Goal: Task Accomplishment & Management: Manage account settings

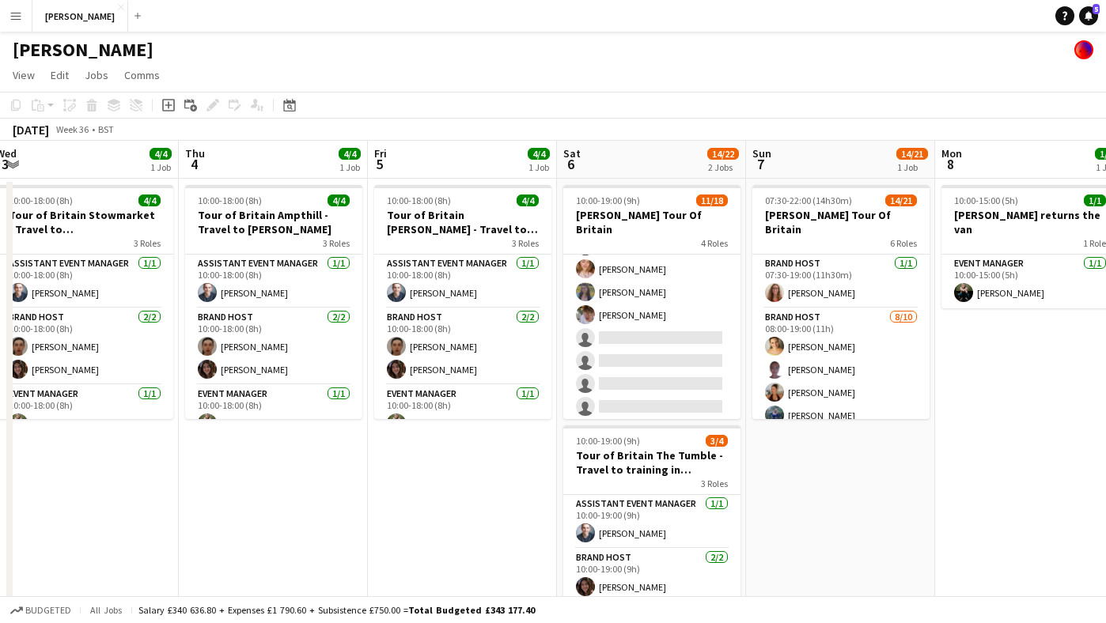
scroll to position [331, 0]
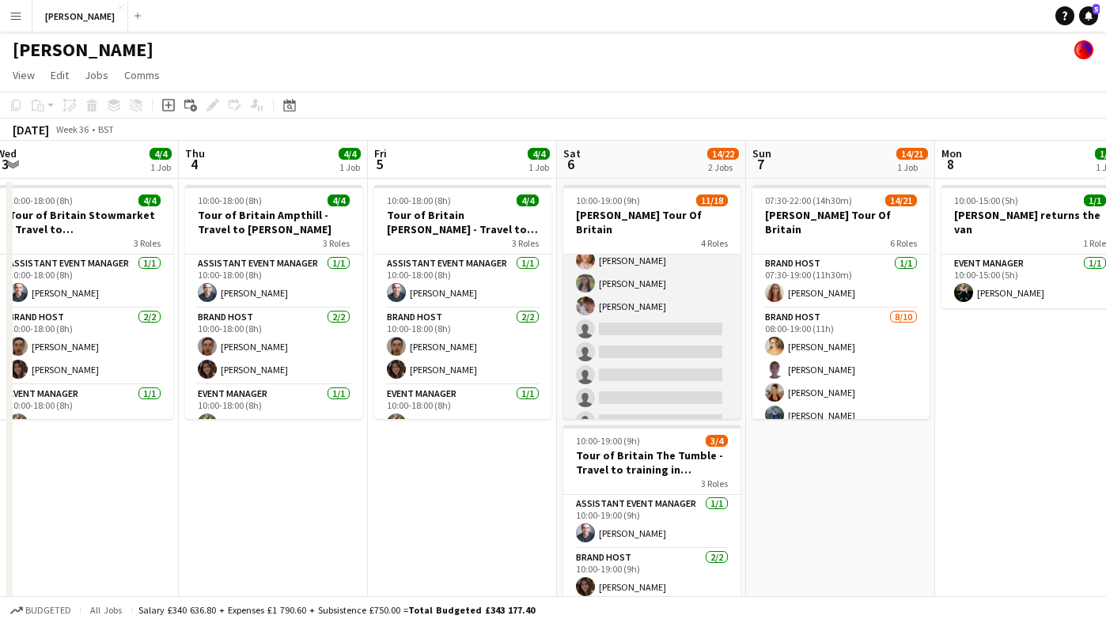
click at [650, 313] on app-card-role "Brand Host [DATE] 11:00-19:00 (8h) [PERSON_NAME] [PERSON_NAME] [PERSON_NAME] [P…" at bounding box center [651, 272] width 177 height 375
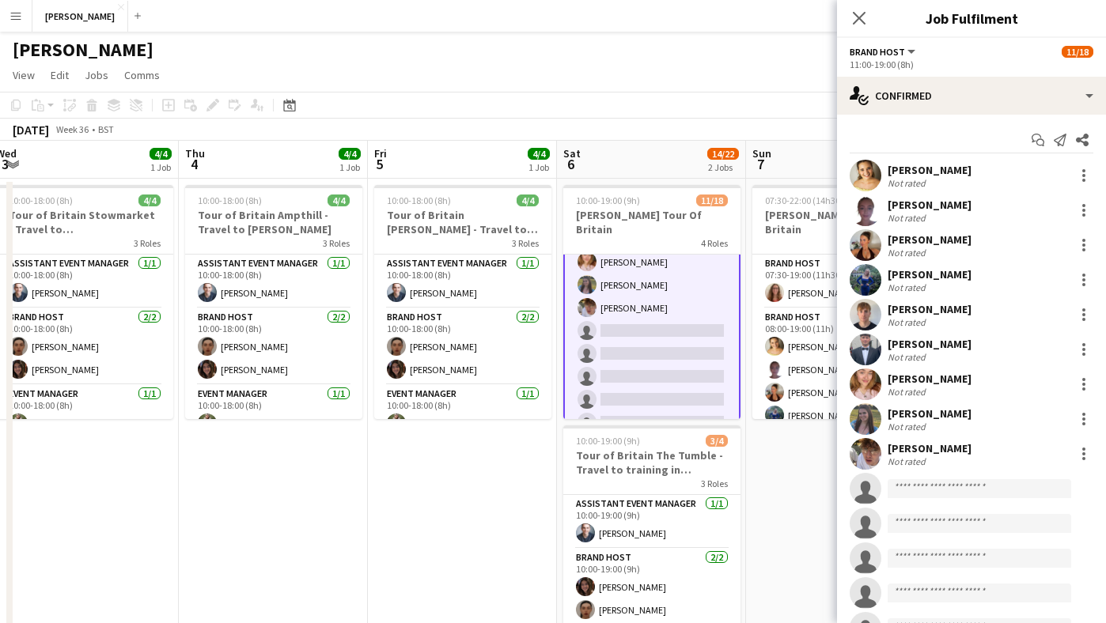
scroll to position [333, 0]
click at [914, 491] on input at bounding box center [980, 488] width 184 height 19
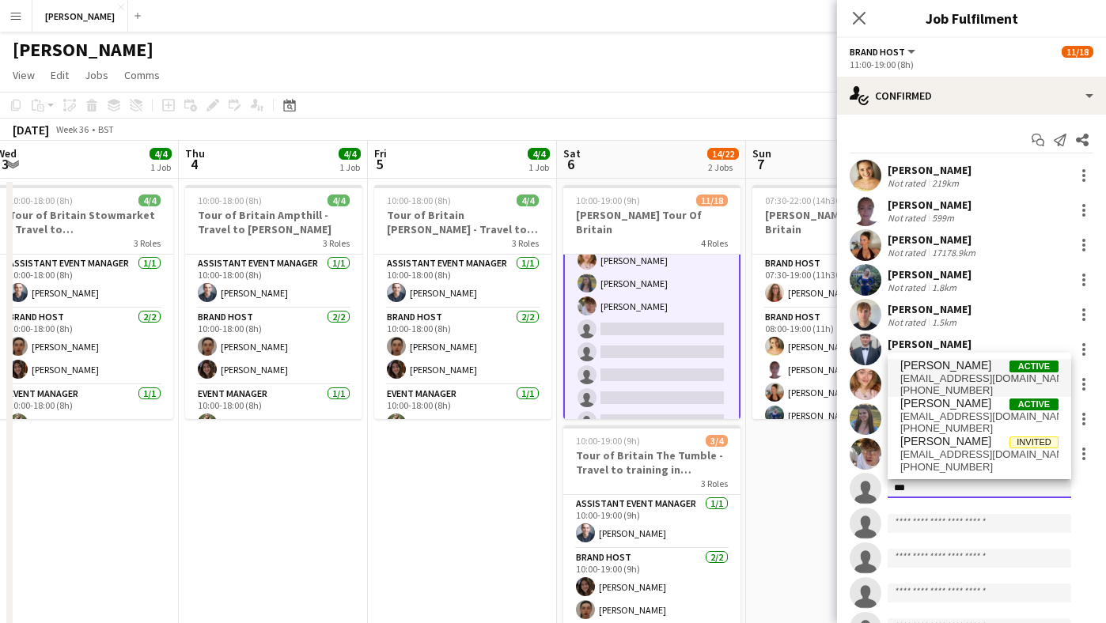
type input "***"
click at [919, 361] on span "[PERSON_NAME]" at bounding box center [945, 365] width 91 height 13
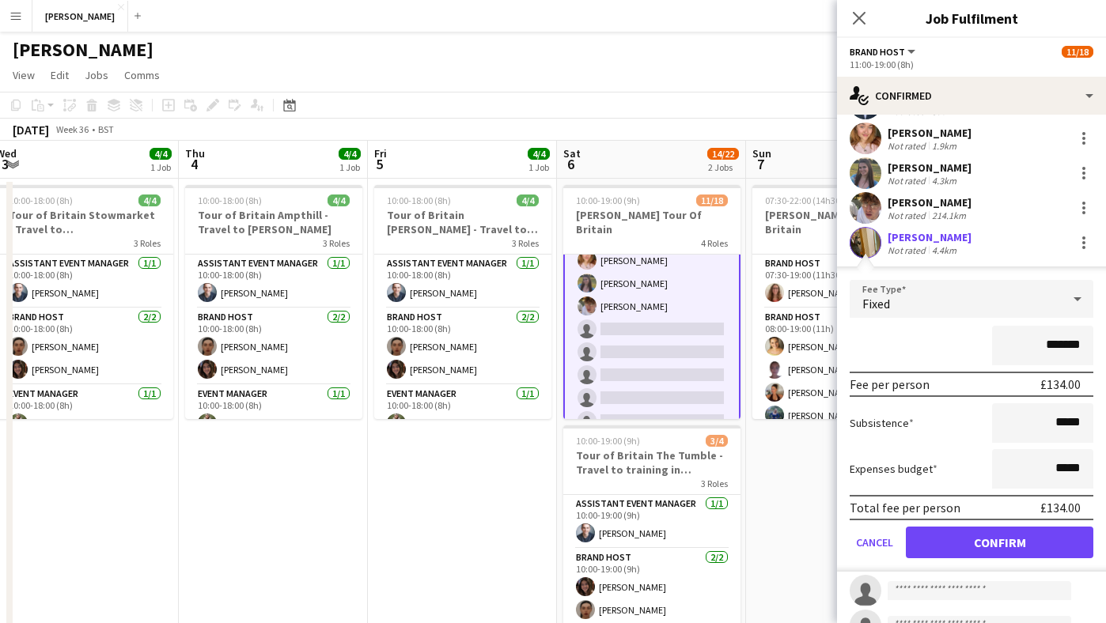
scroll to position [415, 0]
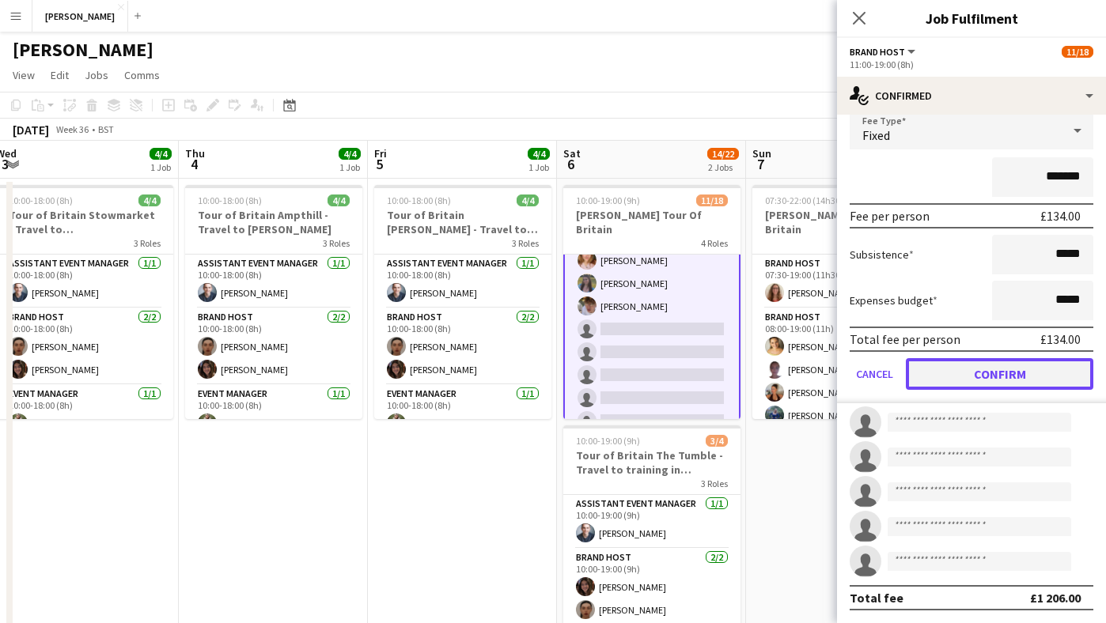
click at [994, 370] on button "Confirm" at bounding box center [1000, 374] width 188 height 32
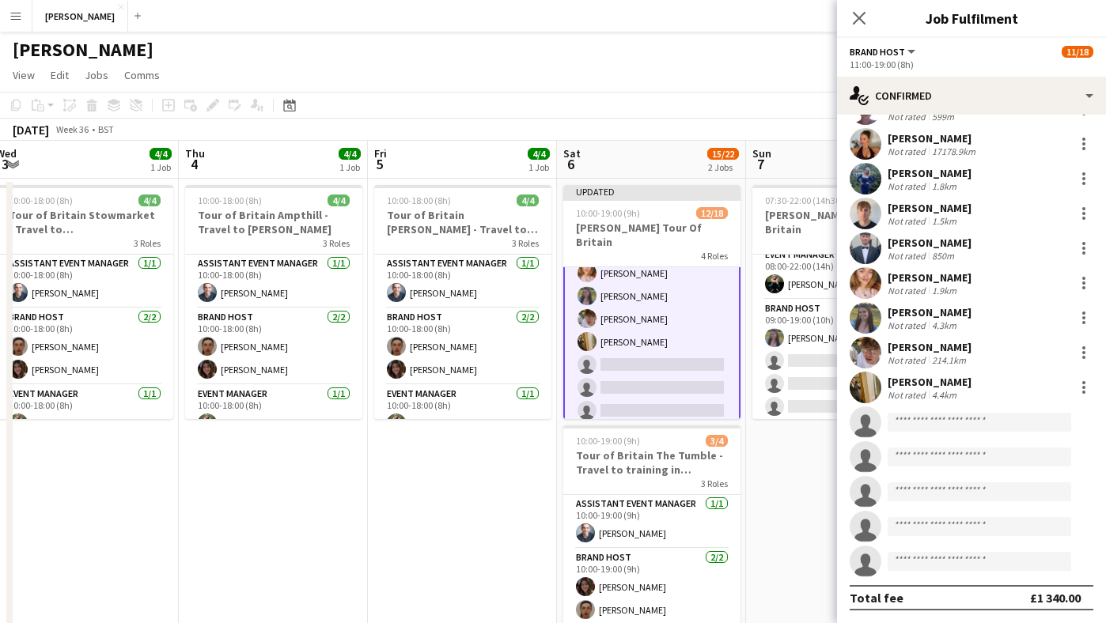
scroll to position [379, 0]
click at [805, 352] on app-card-role "Brand Host [DATE] 09:00-19:00 (10h) [PERSON_NAME] single-neutral-actions single…" at bounding box center [840, 381] width 177 height 169
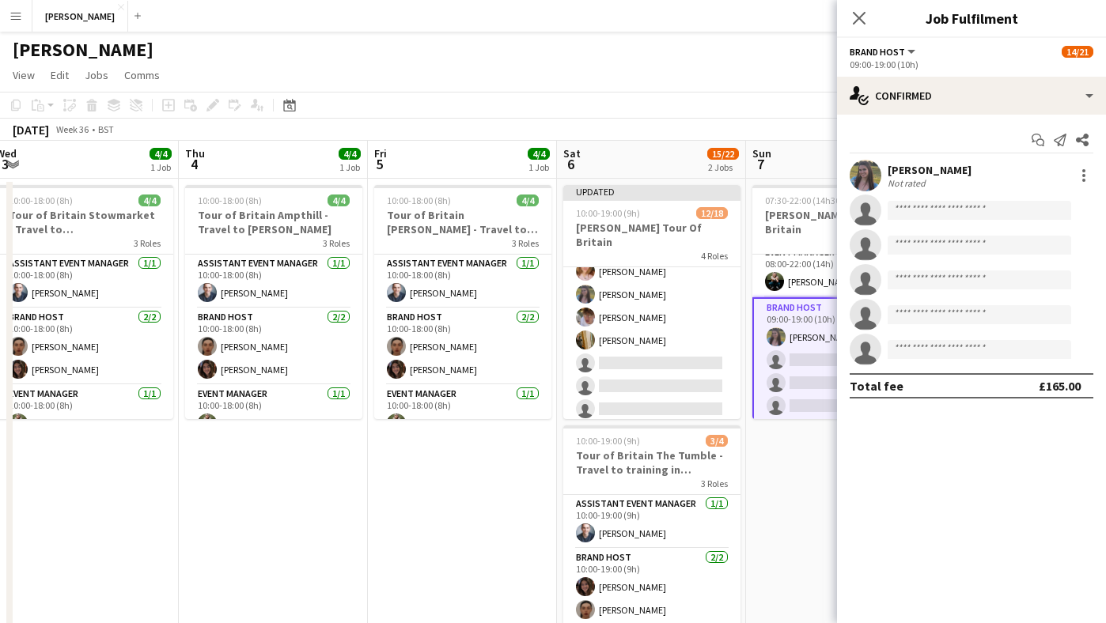
scroll to position [331, 0]
click at [920, 219] on input at bounding box center [980, 210] width 184 height 19
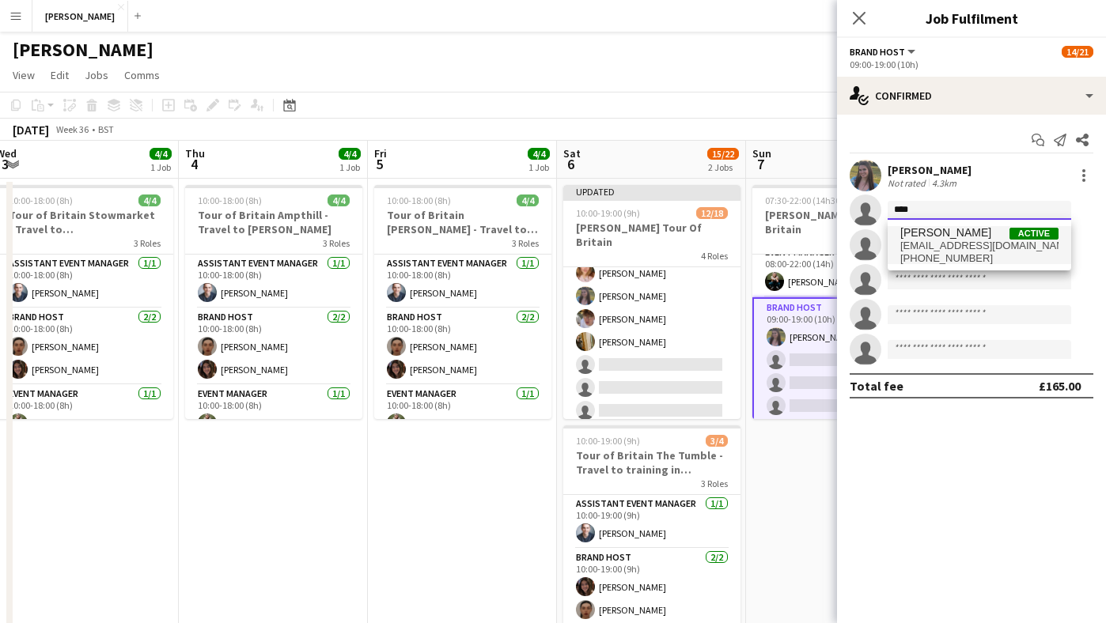
type input "****"
click at [932, 245] on span "[EMAIL_ADDRESS][DOMAIN_NAME]" at bounding box center [979, 246] width 158 height 13
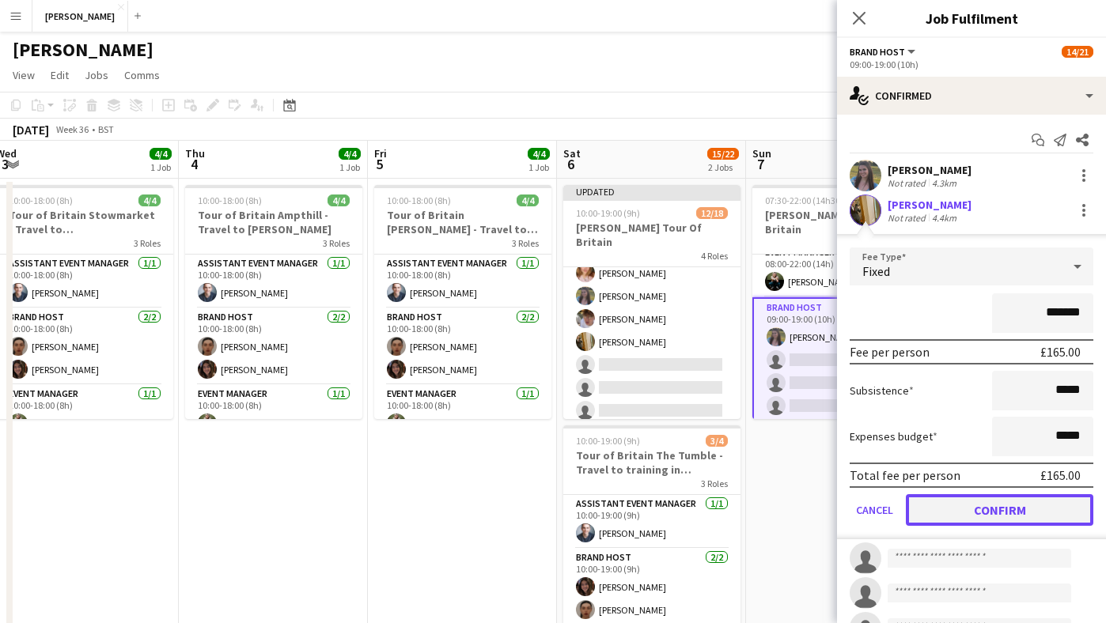
click at [1002, 513] on button "Confirm" at bounding box center [1000, 510] width 188 height 32
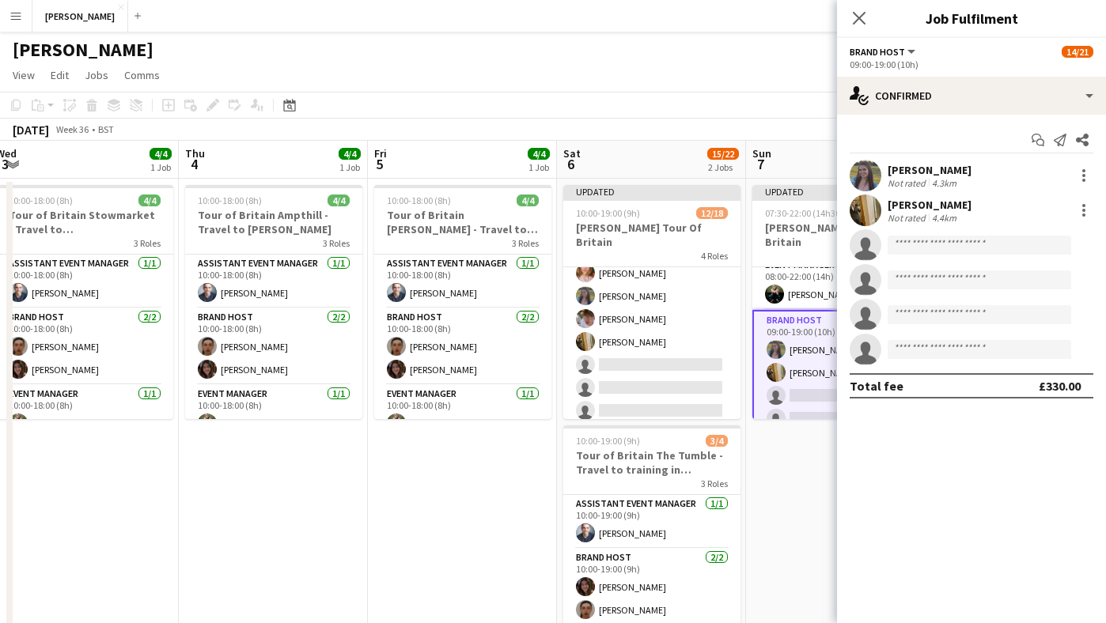
click at [789, 491] on app-date-cell "Updated 07:30-22:00 (14h30m) 15/21 [PERSON_NAME] Tour Of Britain 6 Roles Brand …" at bounding box center [840, 435] width 189 height 513
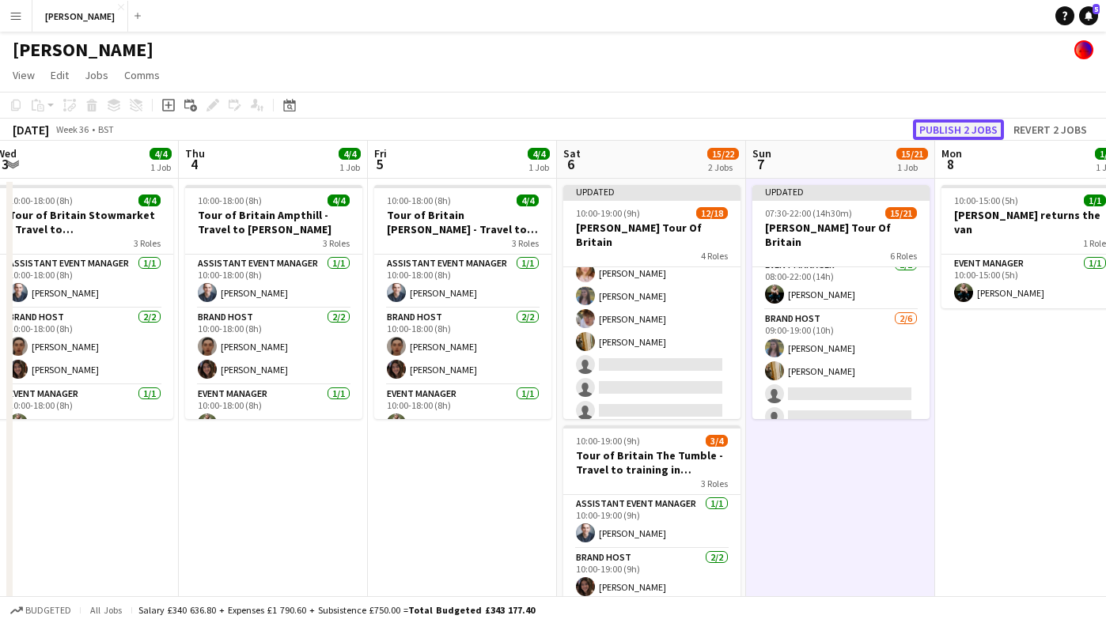
click at [960, 135] on button "Publish 2 jobs" at bounding box center [958, 129] width 91 height 21
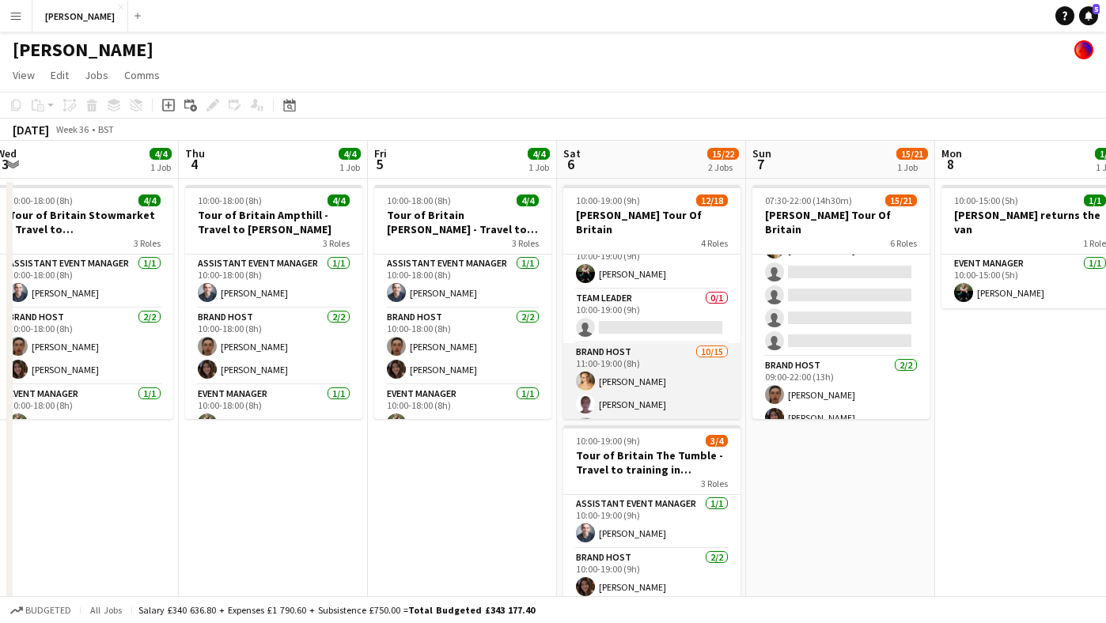
scroll to position [58, 0]
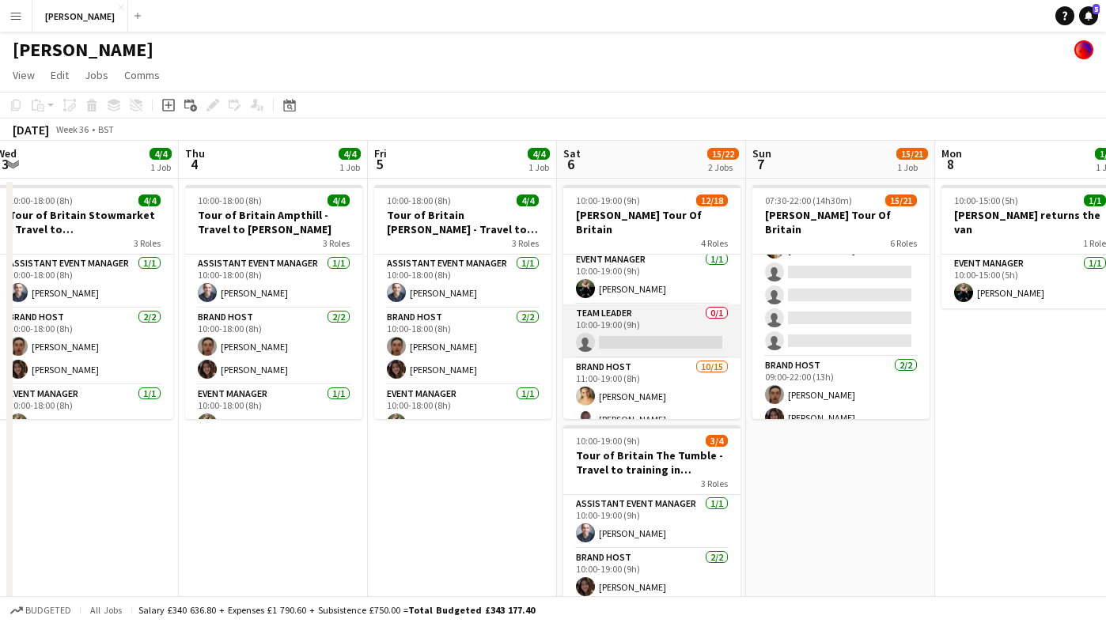
click at [638, 316] on app-card-role "Team Leader 0/1 10:00-19:00 (9h) single-neutral-actions" at bounding box center [651, 332] width 177 height 54
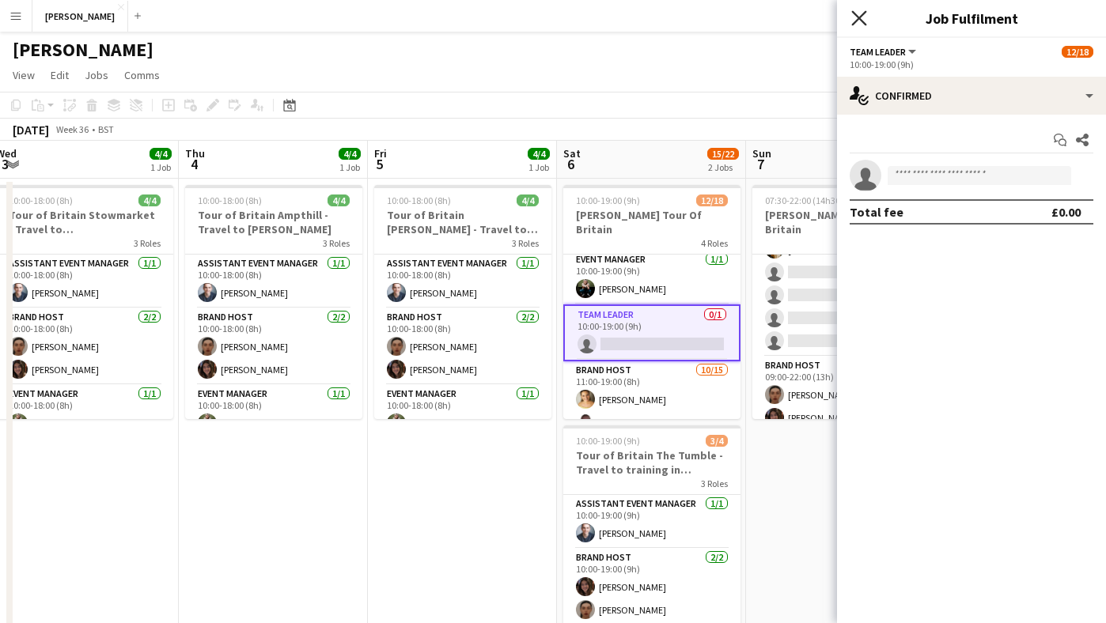
click at [858, 10] on icon "Close pop-in" at bounding box center [858, 17] width 15 height 15
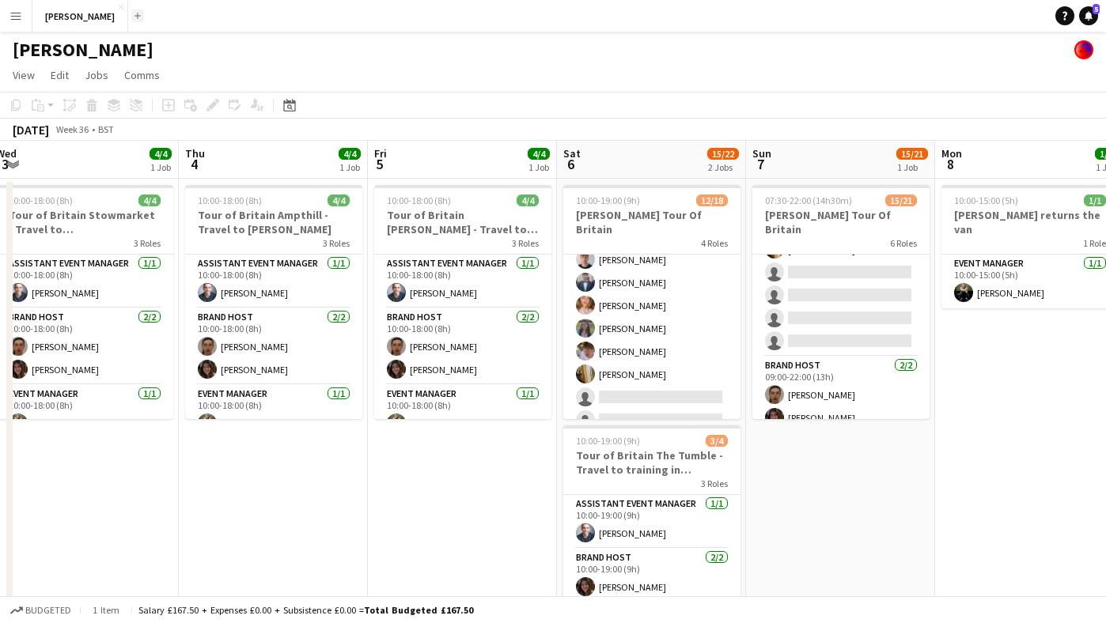
scroll to position [328, 0]
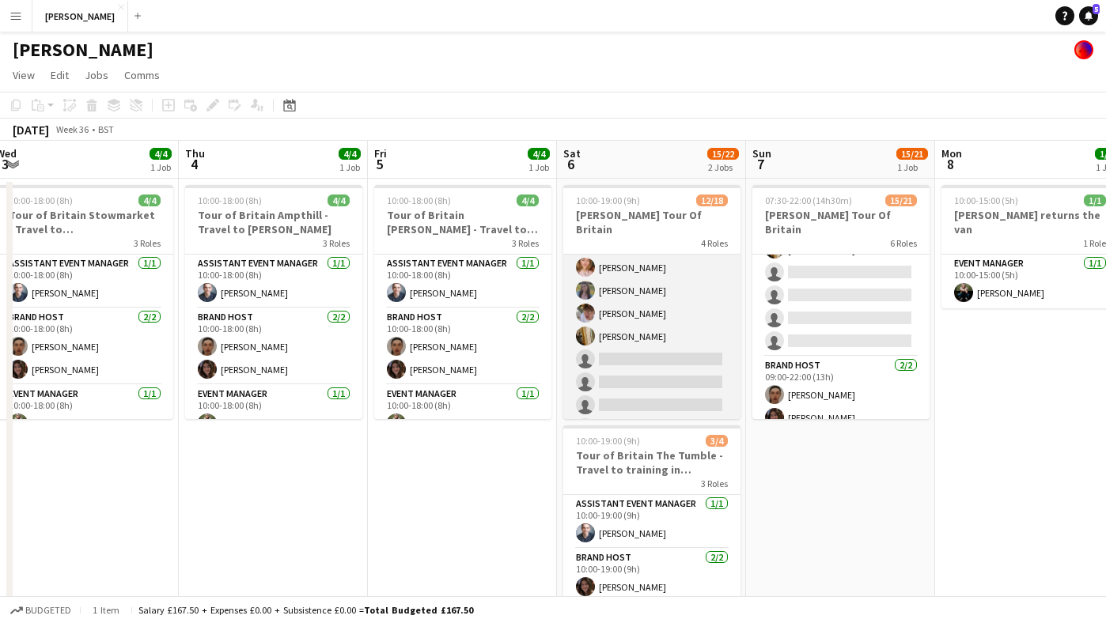
click at [652, 350] on app-card-role "Brand Host [DATE] 11:00-19:00 (8h) [PERSON_NAME] [PERSON_NAME] [PERSON_NAME] [P…" at bounding box center [651, 279] width 177 height 375
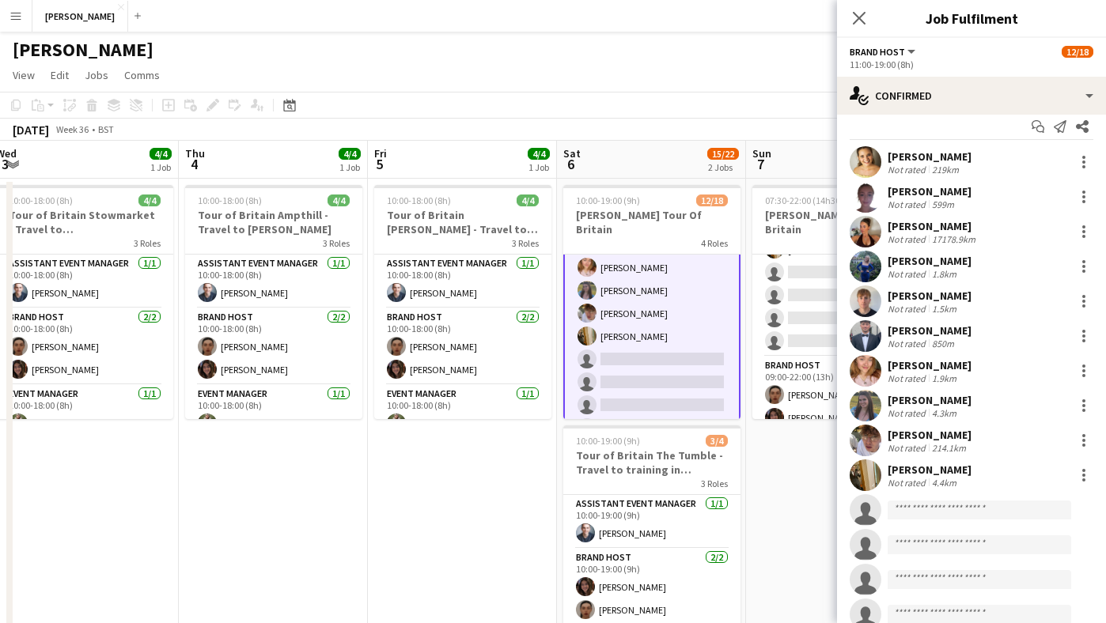
scroll to position [8, 0]
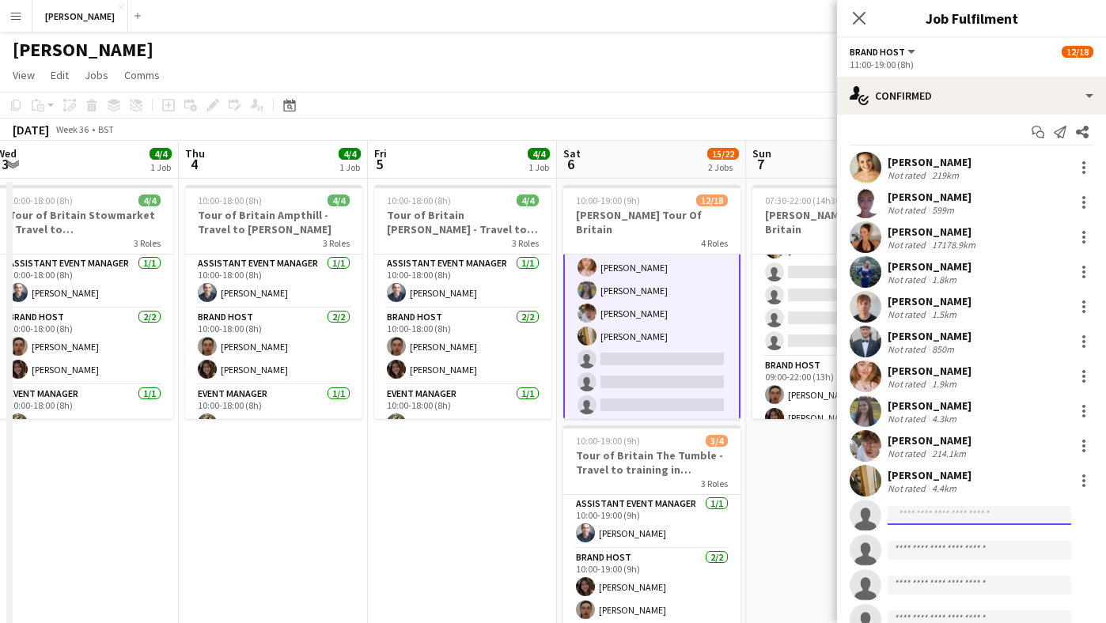
click at [930, 513] on input at bounding box center [980, 515] width 184 height 19
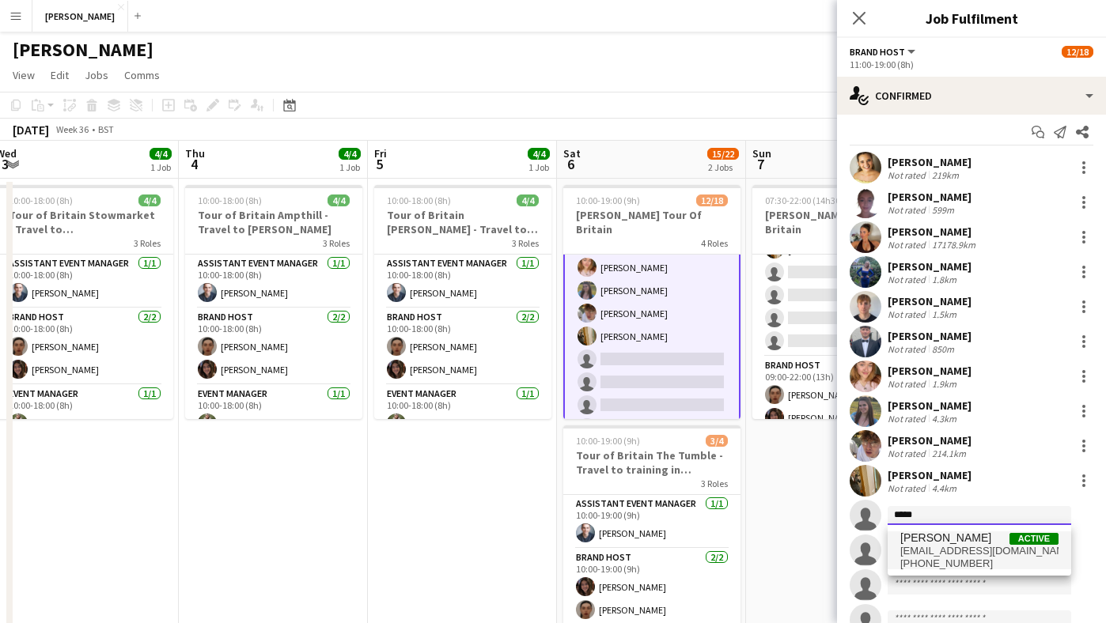
type input "*****"
click at [926, 542] on span "[PERSON_NAME]" at bounding box center [945, 538] width 91 height 13
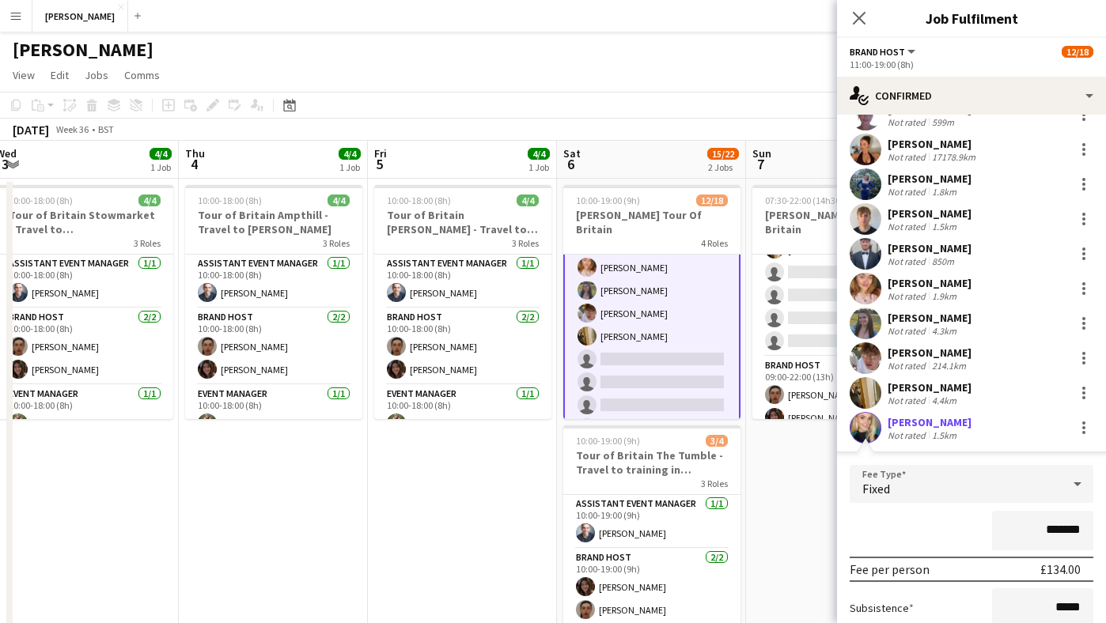
scroll to position [97, 0]
click at [809, 479] on app-date-cell "07:30-22:00 (14h30m) 15/21 [PERSON_NAME] Tour Of Britain 6 Roles Brand Host [DA…" at bounding box center [840, 435] width 189 height 513
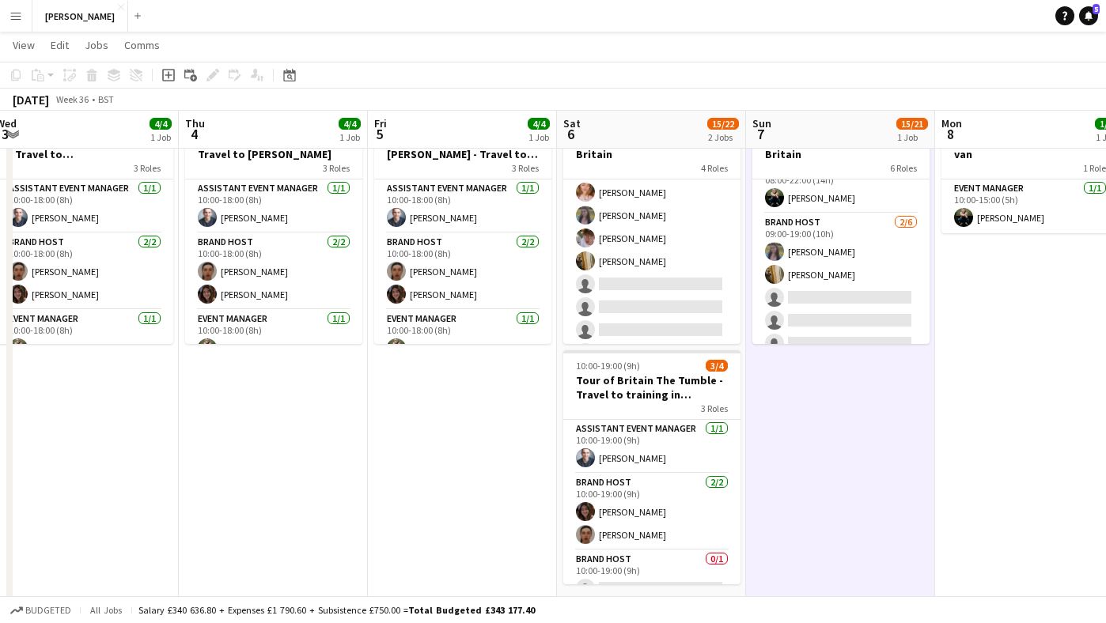
scroll to position [375, 0]
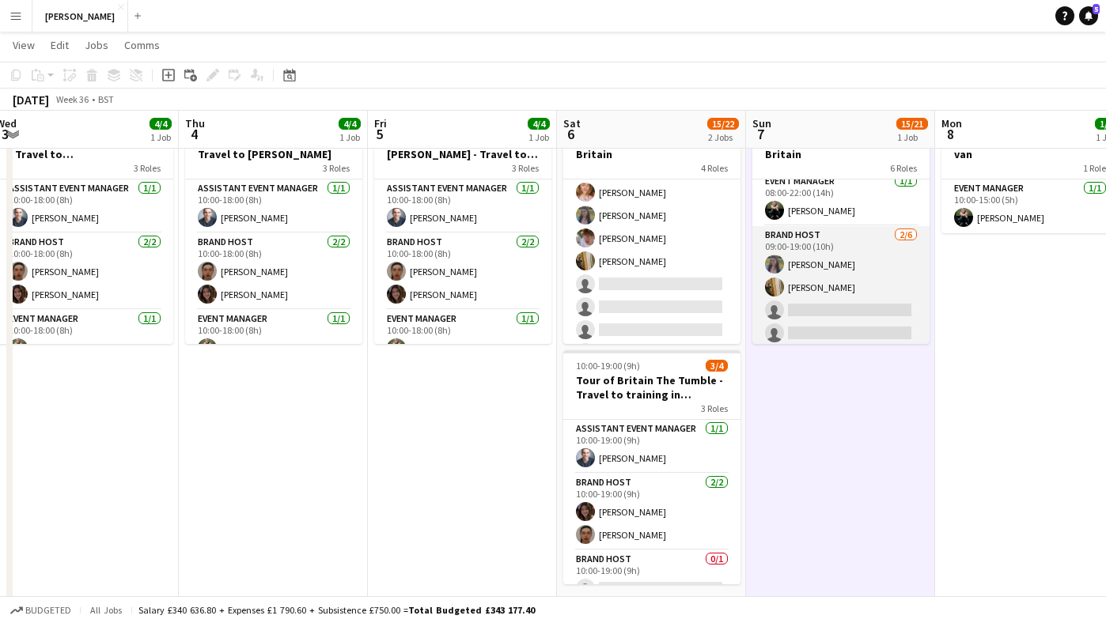
click at [815, 294] on app-card-role "Brand Host [DATE] 09:00-19:00 (10h) [PERSON_NAME] [PERSON_NAME] single-neutral-…" at bounding box center [840, 310] width 177 height 169
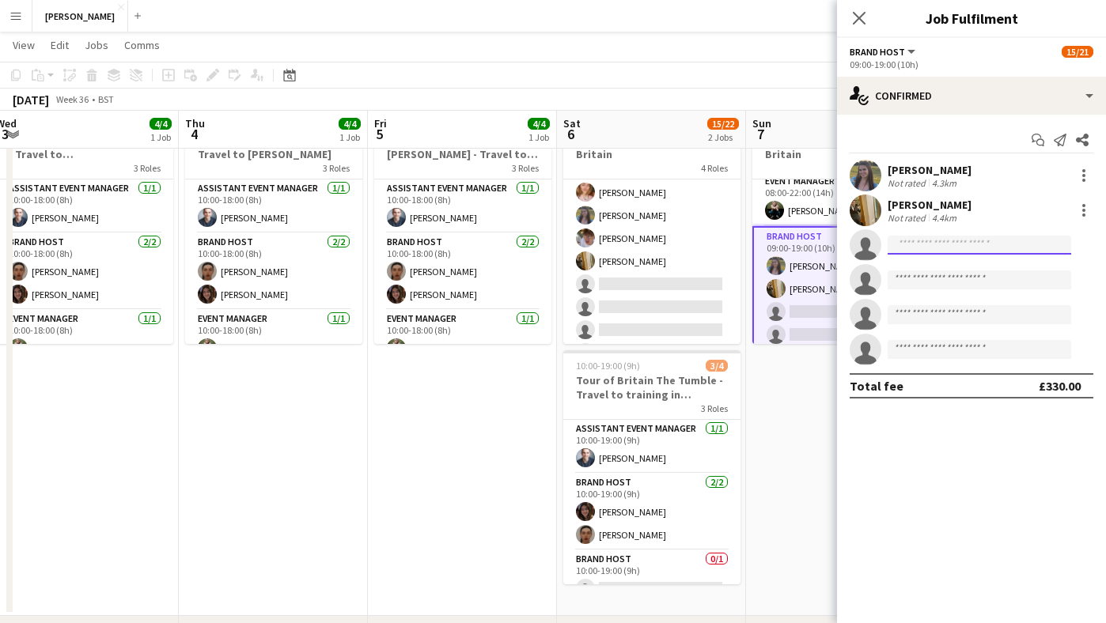
click at [974, 248] on input at bounding box center [980, 245] width 184 height 19
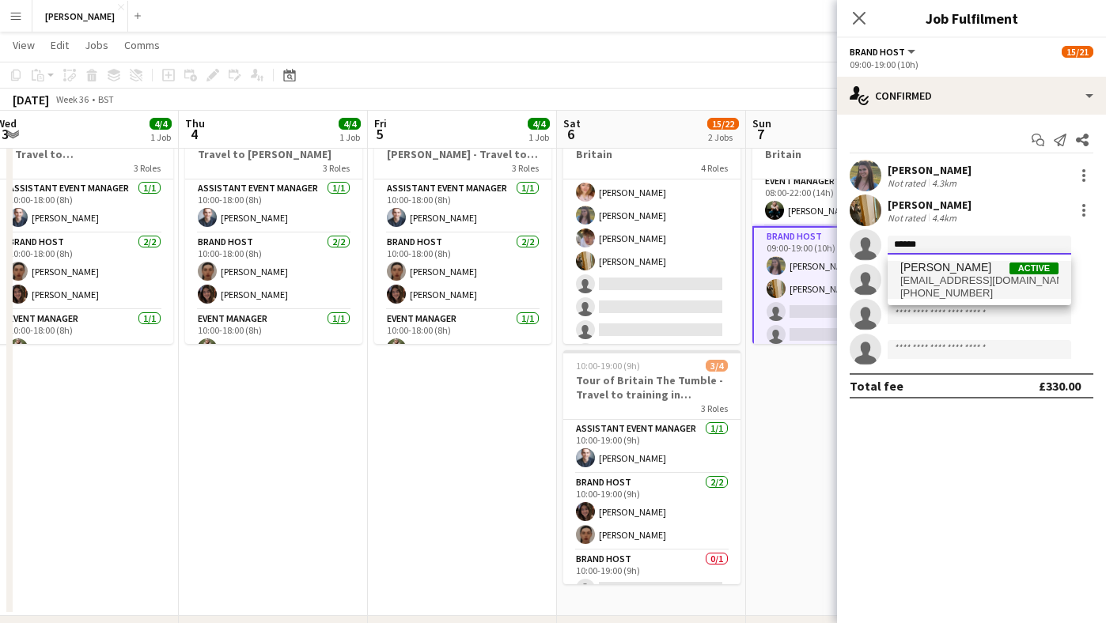
type input "******"
click at [960, 271] on span "[PERSON_NAME]" at bounding box center [945, 267] width 91 height 13
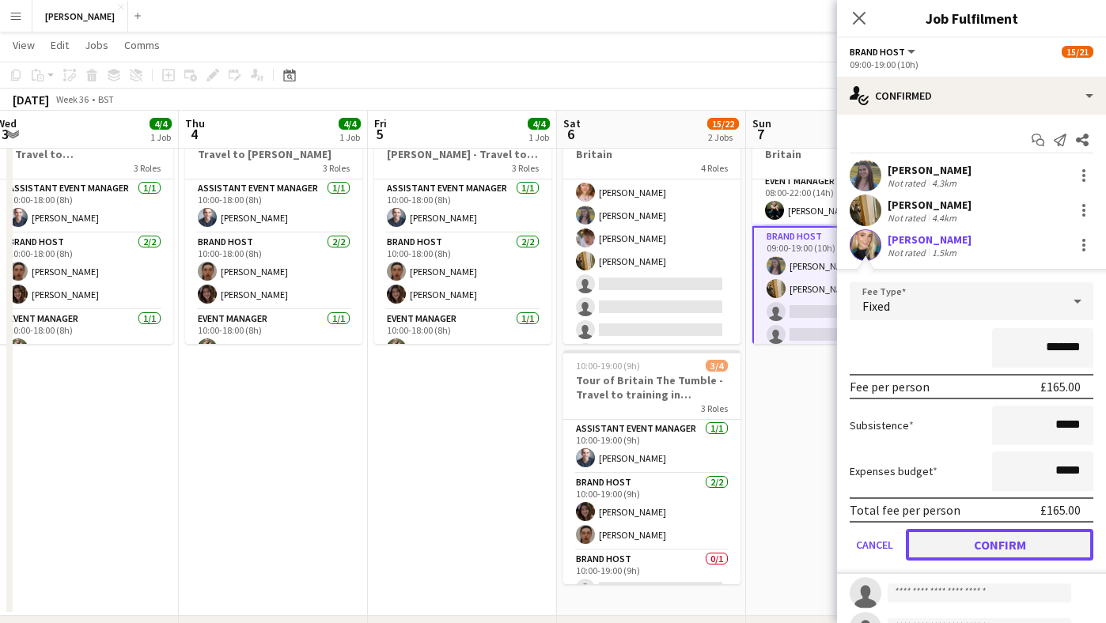
click at [998, 540] on button "Confirm" at bounding box center [1000, 545] width 188 height 32
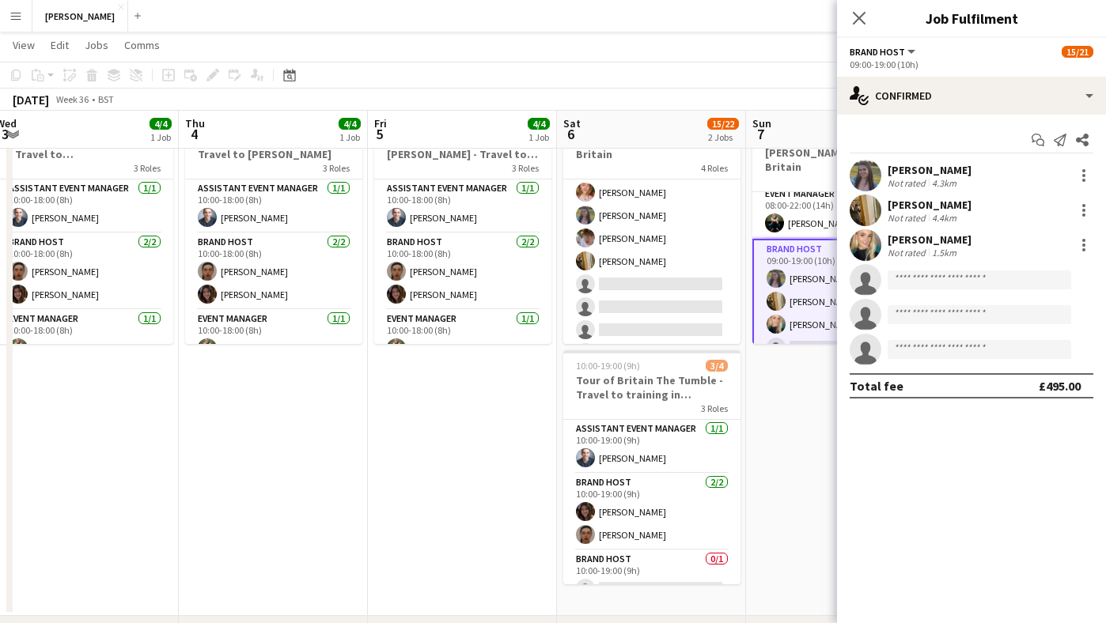
click at [785, 452] on app-date-cell "Updated 07:30-22:00 (14h30m) 16/21 [PERSON_NAME] Tour Of Britain 6 Roles Brand …" at bounding box center [840, 360] width 189 height 513
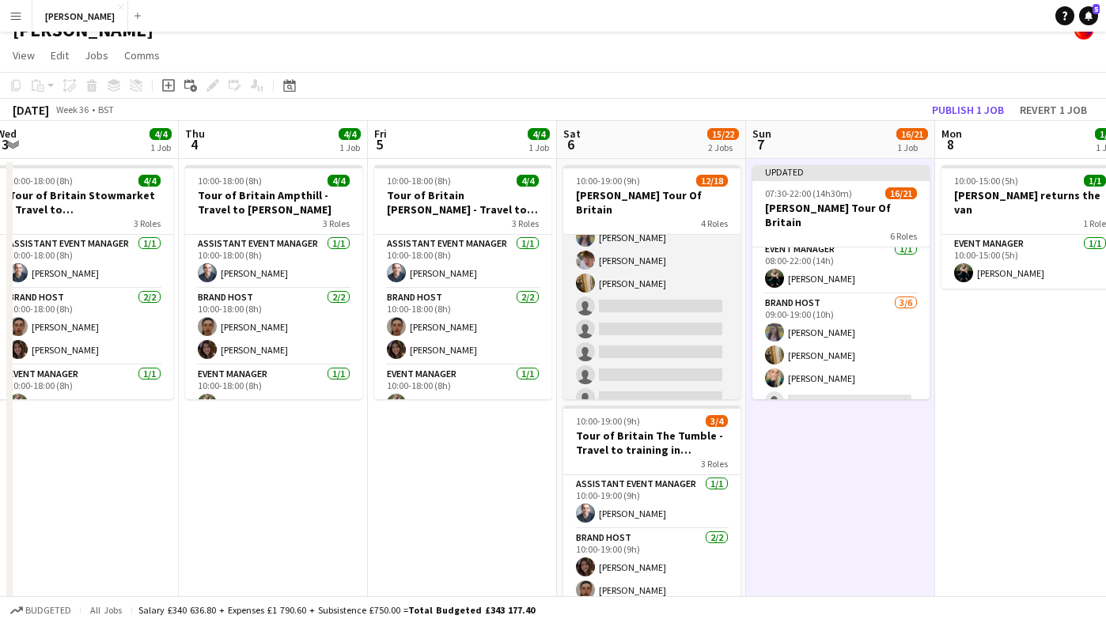
scroll to position [0, 0]
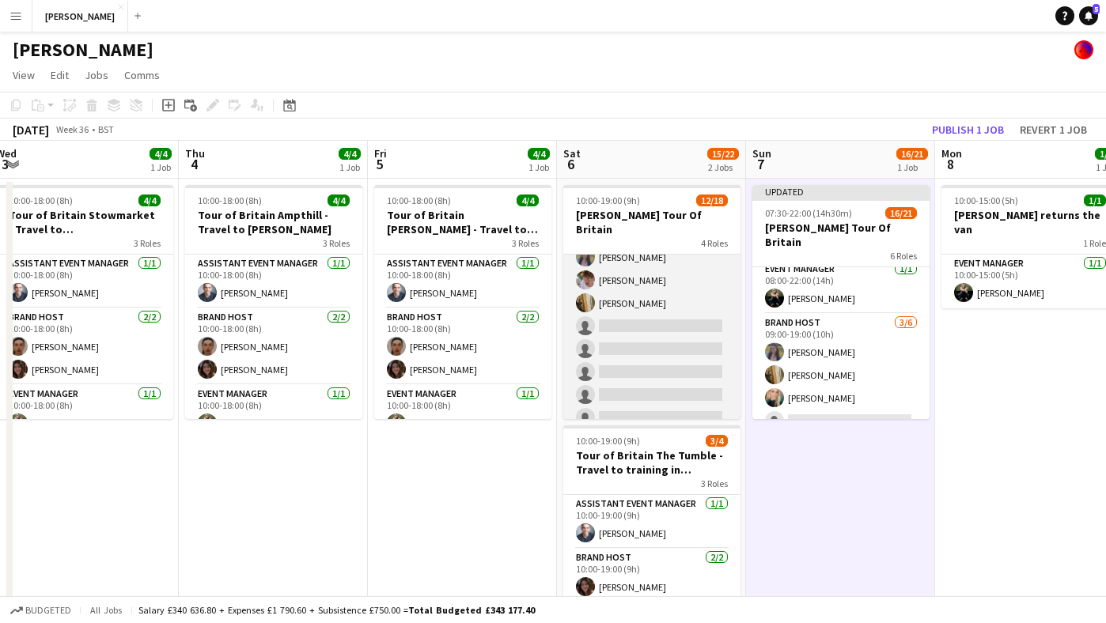
click at [666, 305] on app-card-role "Brand Host [DATE] 11:00-19:00 (8h) [PERSON_NAME] [PERSON_NAME] [PERSON_NAME] [P…" at bounding box center [651, 246] width 177 height 375
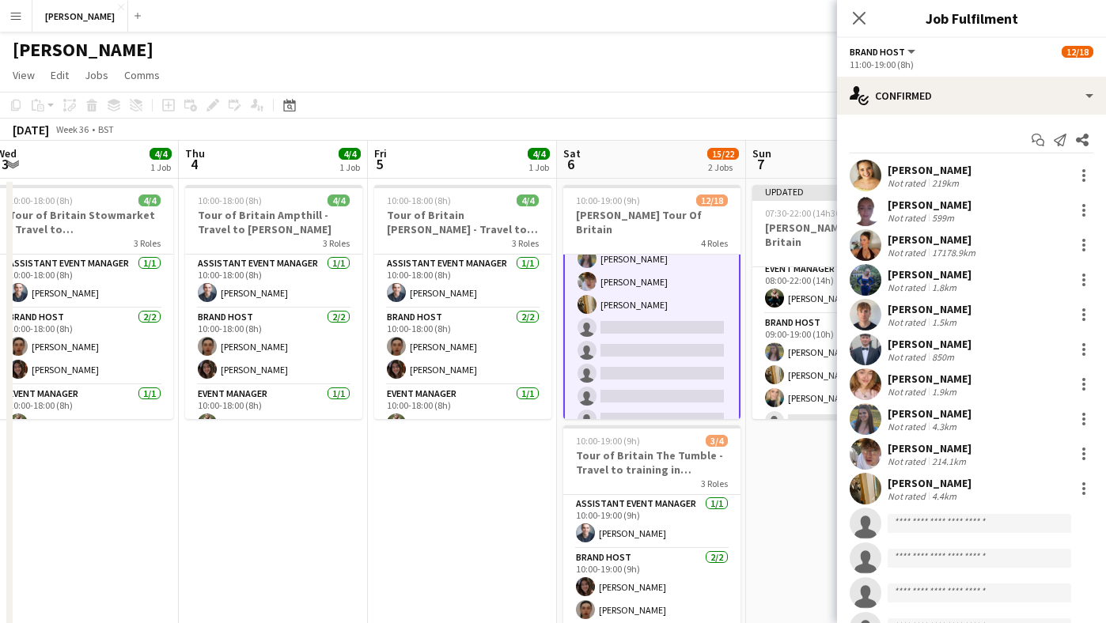
scroll to position [359, 0]
click at [930, 520] on input at bounding box center [980, 523] width 184 height 19
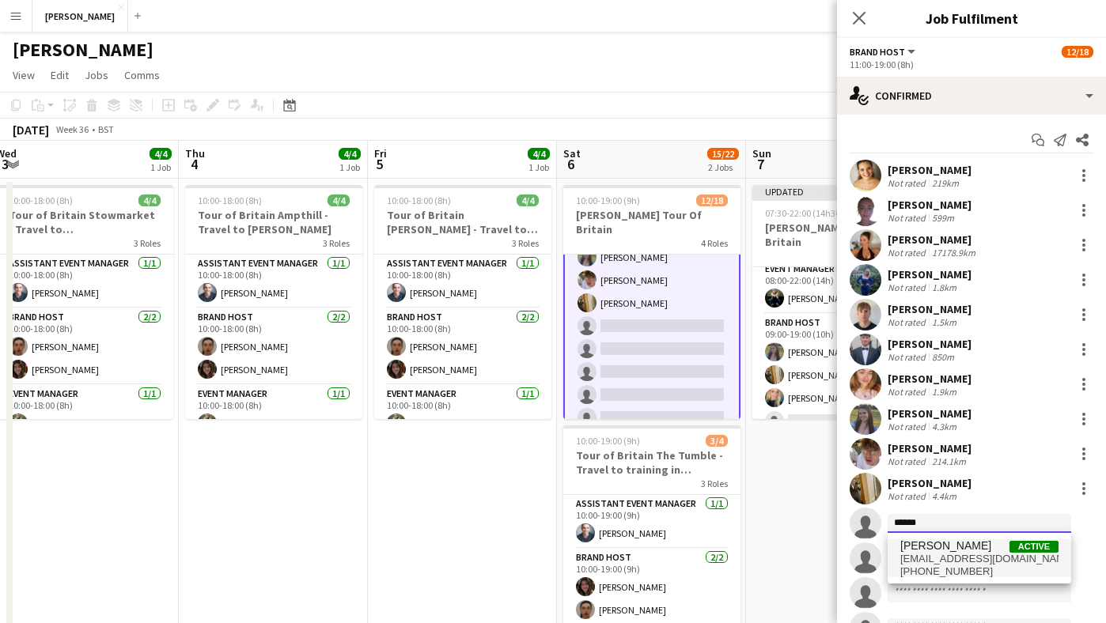
type input "******"
click at [941, 564] on span "[EMAIL_ADDRESS][DOMAIN_NAME]" at bounding box center [979, 559] width 158 height 13
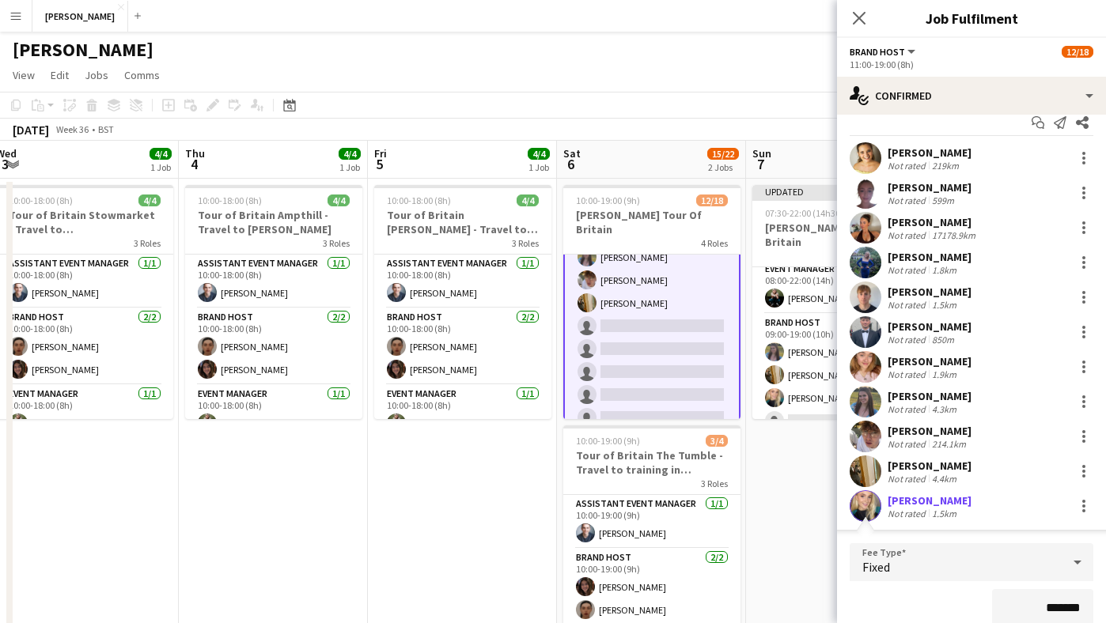
scroll to position [415, 0]
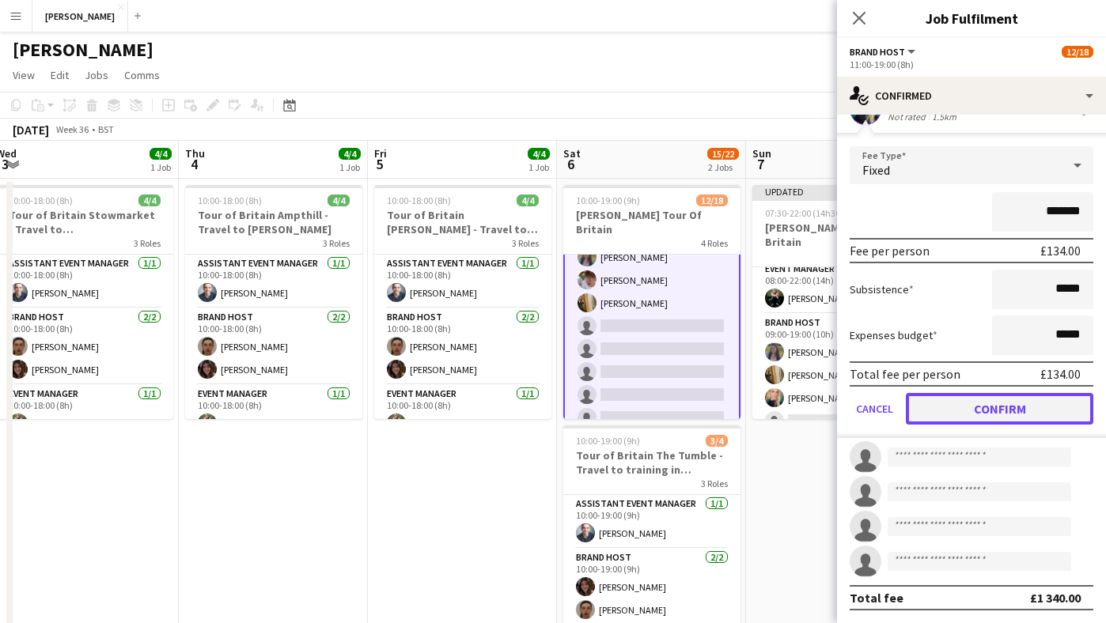
click at [977, 411] on button "Confirm" at bounding box center [1000, 409] width 188 height 32
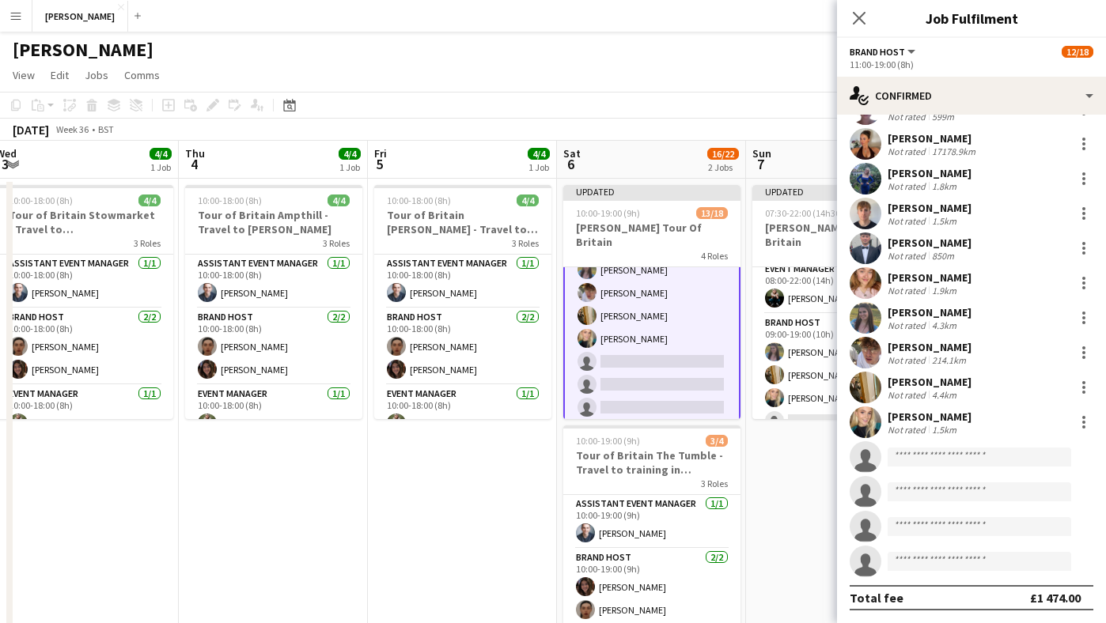
scroll to position [101, 0]
click at [792, 513] on app-date-cell "Updated 07:30-22:00 (14h30m) 16/21 [PERSON_NAME] Tour Of Britain 6 Roles Brand …" at bounding box center [840, 435] width 189 height 513
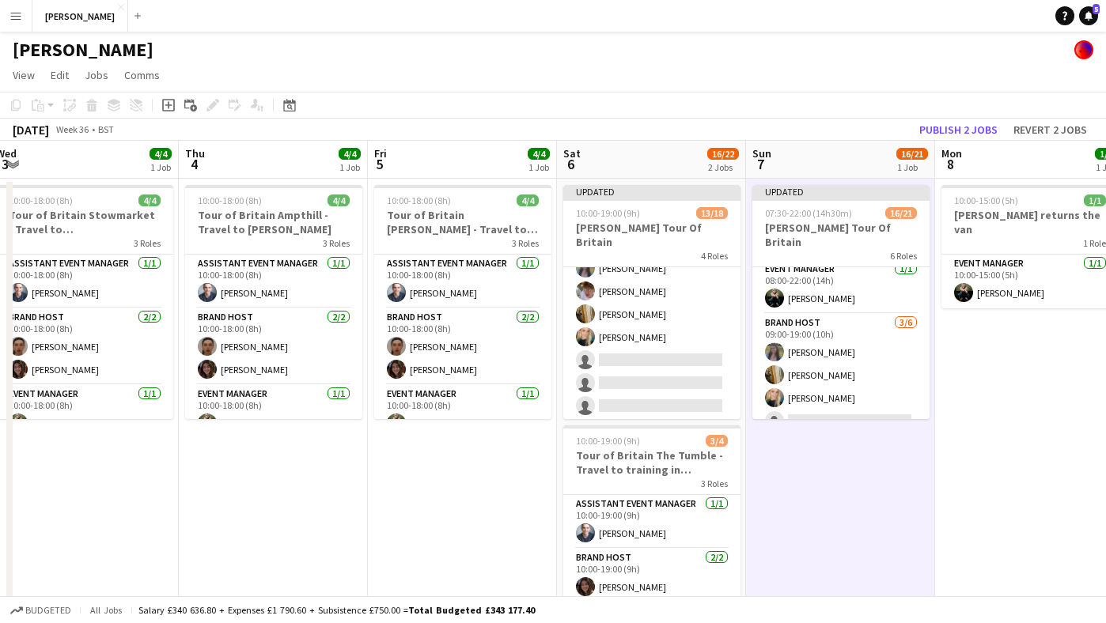
scroll to position [358, 0]
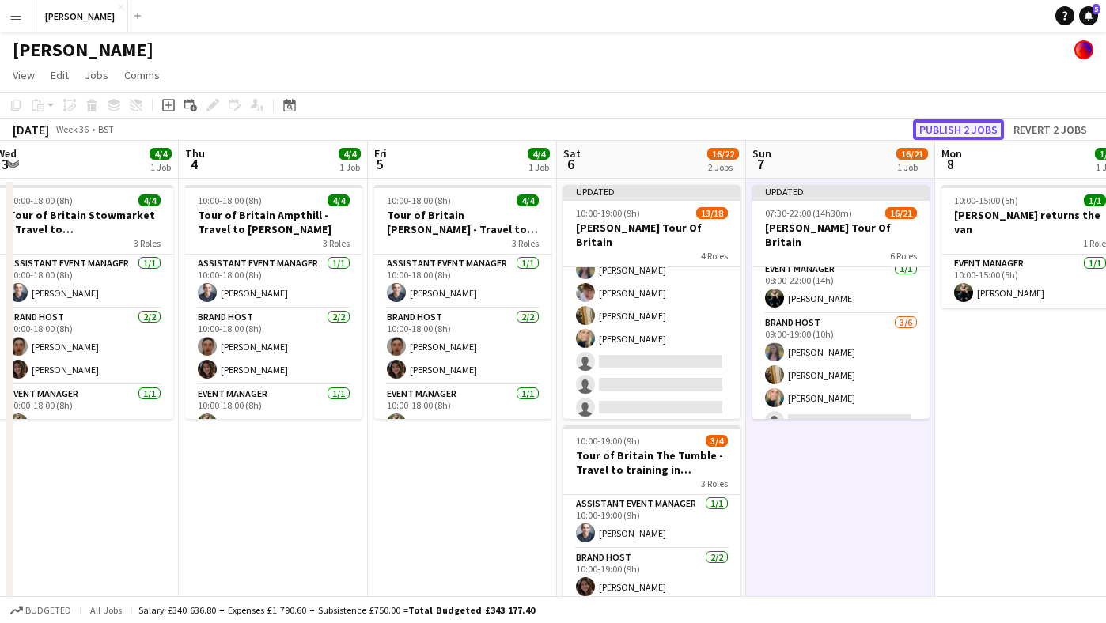
click at [962, 131] on button "Publish 2 jobs" at bounding box center [958, 129] width 91 height 21
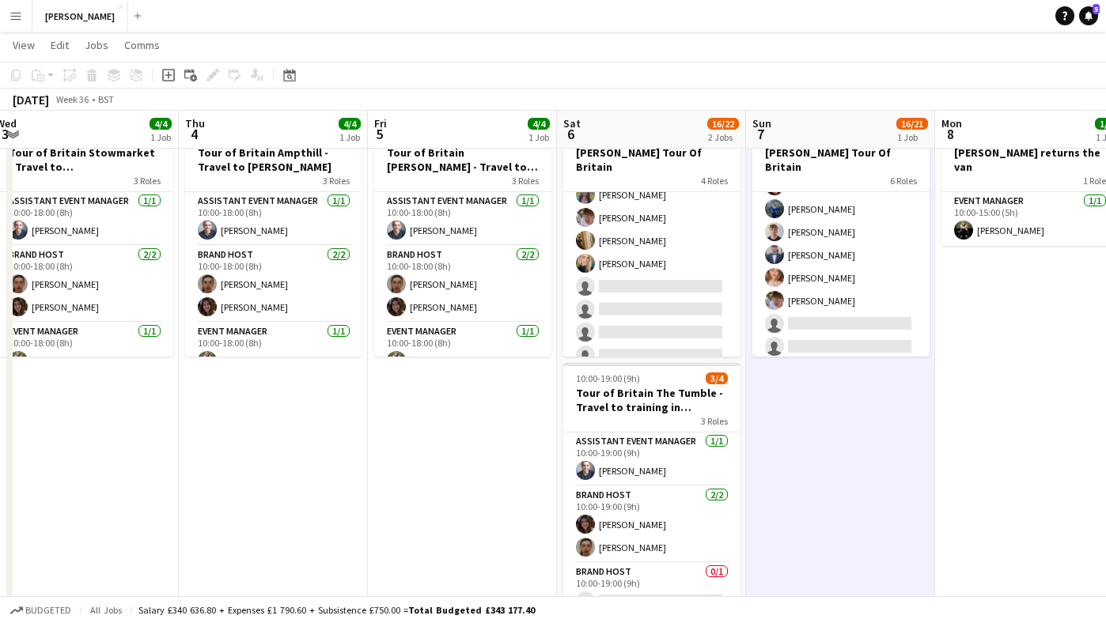
scroll to position [159, 0]
click at [1093, 7] on span "5" at bounding box center [1096, 9] width 7 height 10
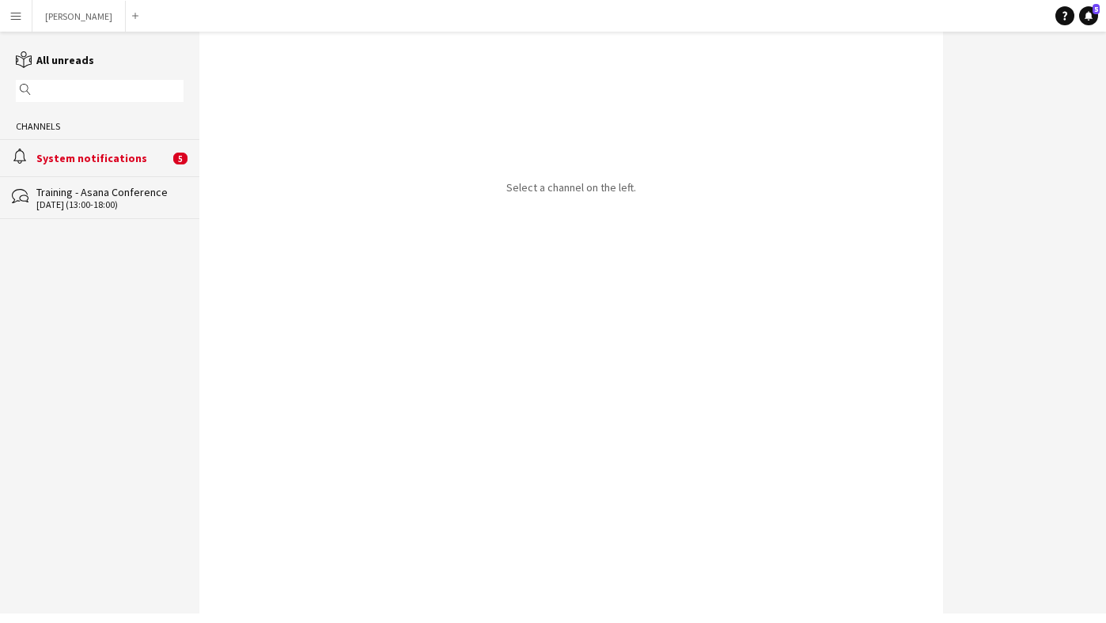
click at [142, 162] on div "System notifications" at bounding box center [102, 158] width 133 height 14
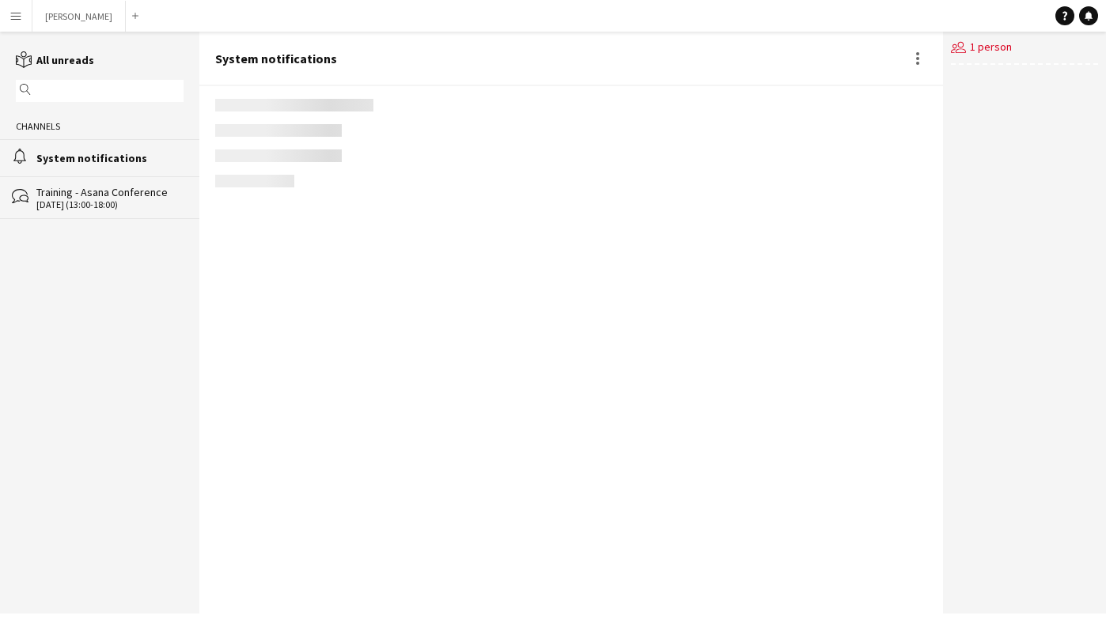
scroll to position [1187, 0]
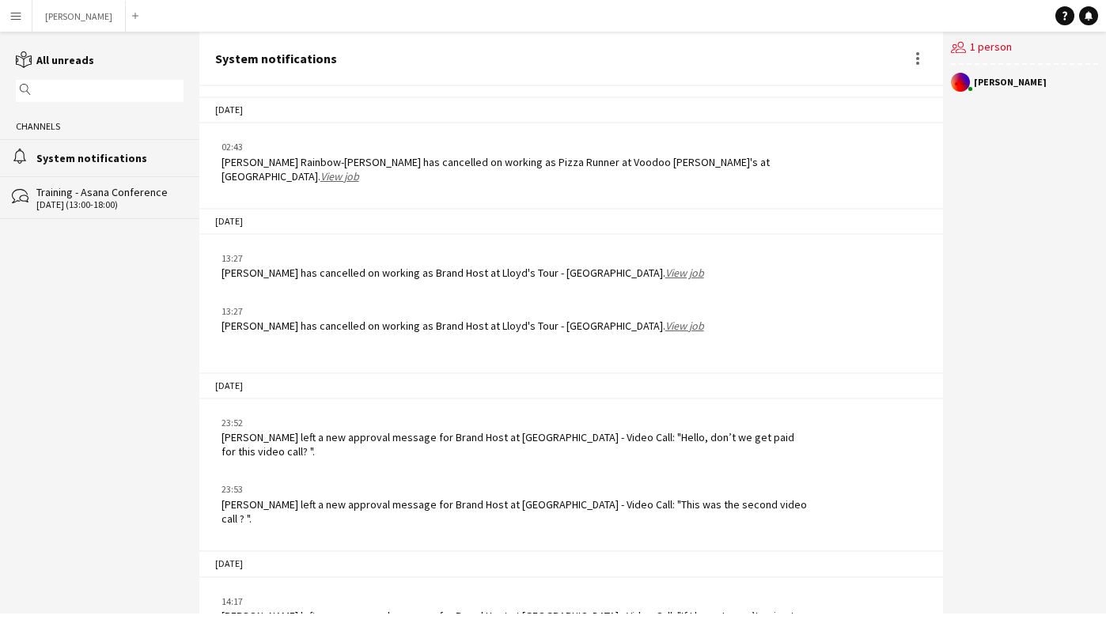
click at [493, 609] on div "[PERSON_NAME] left a new approval message for Brand Host at [GEOGRAPHIC_DATA] -…" at bounding box center [516, 623] width 589 height 28
